Goal: Information Seeking & Learning: Learn about a topic

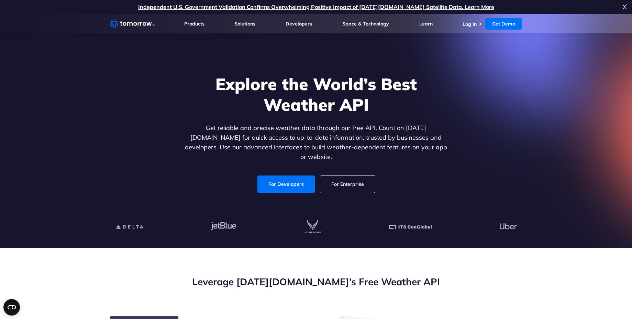
click at [67, 119] on section "Explore the World’s Best Weather API Get reliable and precise weather data thro…" at bounding box center [316, 131] width 632 height 234
click at [80, 112] on section "Explore the World’s Best Weather API Get reliable and precise weather data thro…" at bounding box center [316, 131] width 632 height 234
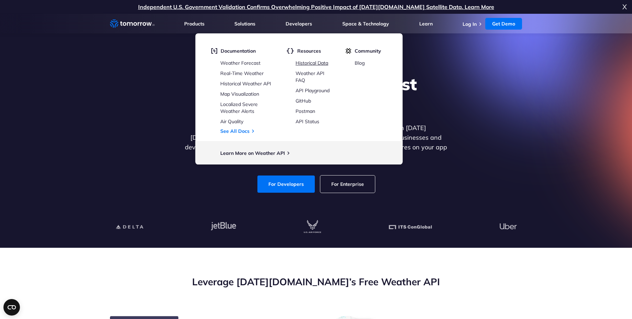
click at [314, 62] on link "Historical Data" at bounding box center [312, 63] width 33 height 6
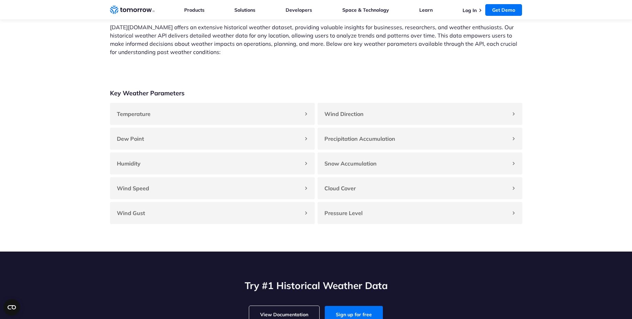
scroll to position [619, 0]
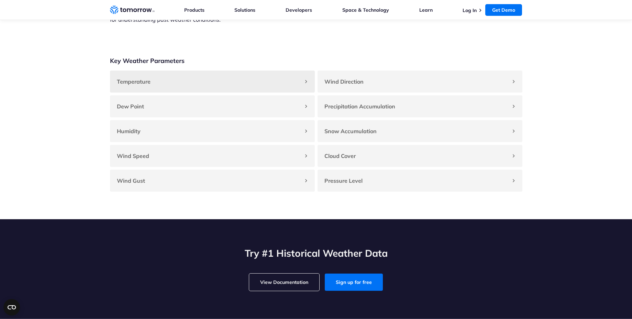
click at [203, 83] on div "Temperature" at bounding box center [212, 81] width 205 height 22
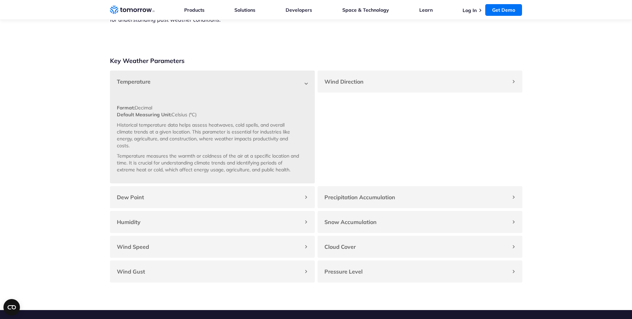
click at [283, 81] on div "Temperature" at bounding box center [212, 81] width 205 height 22
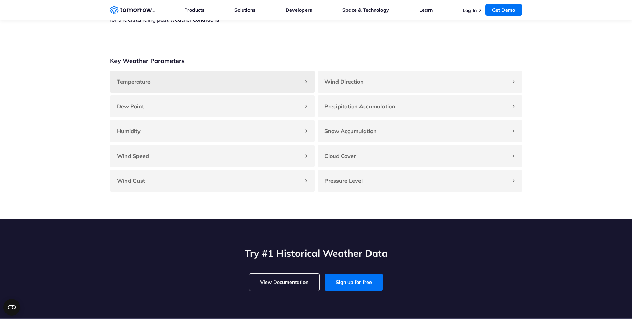
click at [215, 71] on div "Temperature" at bounding box center [212, 81] width 205 height 22
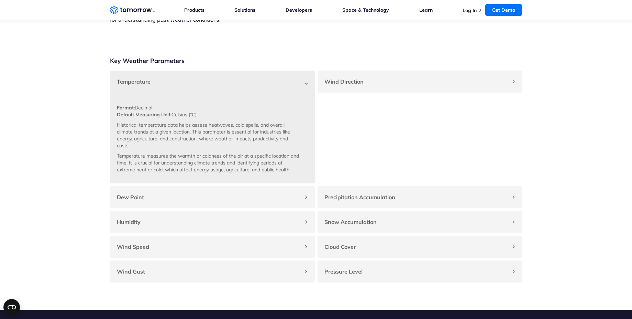
click at [232, 78] on h4 "Temperature" at bounding box center [209, 81] width 184 height 8
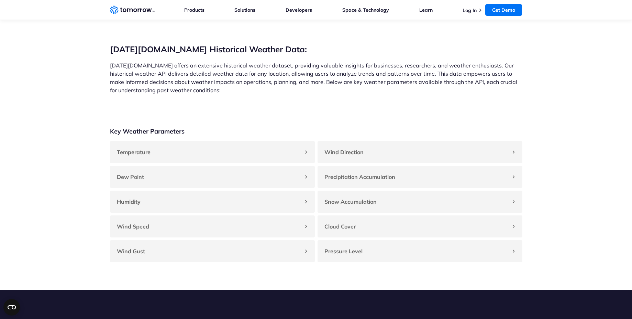
scroll to position [495, 0]
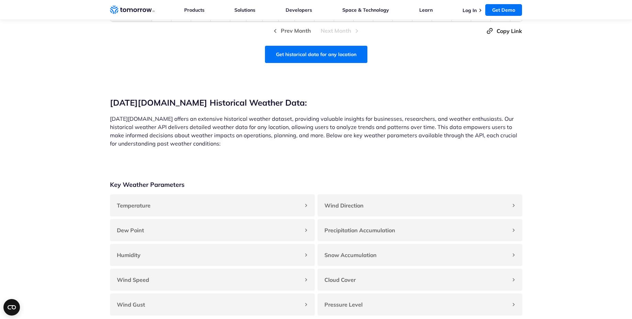
click at [568, 85] on section "Tomorrow.io Historical Weather Data: Tomorrow.io offers an extensive historical…" at bounding box center [316, 108] width 632 height 90
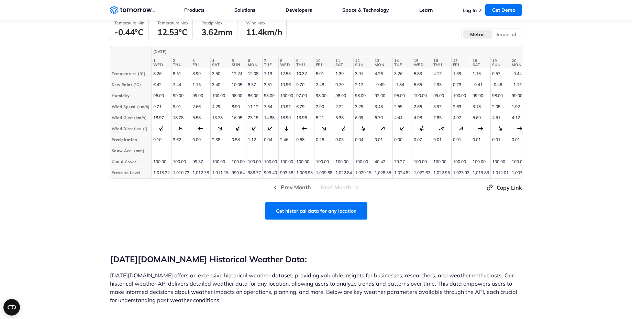
scroll to position [310, 0]
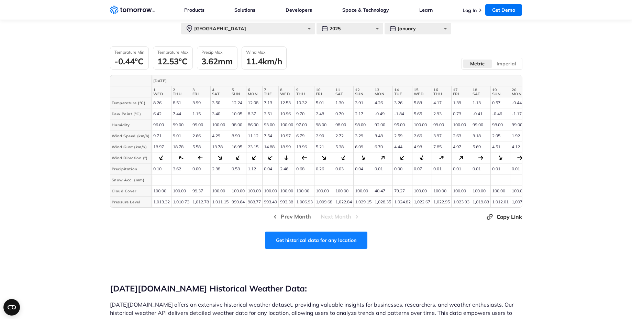
click at [310, 245] on link "Get historical data for any location" at bounding box center [316, 239] width 102 height 17
